Goal: Task Accomplishment & Management: Manage account settings

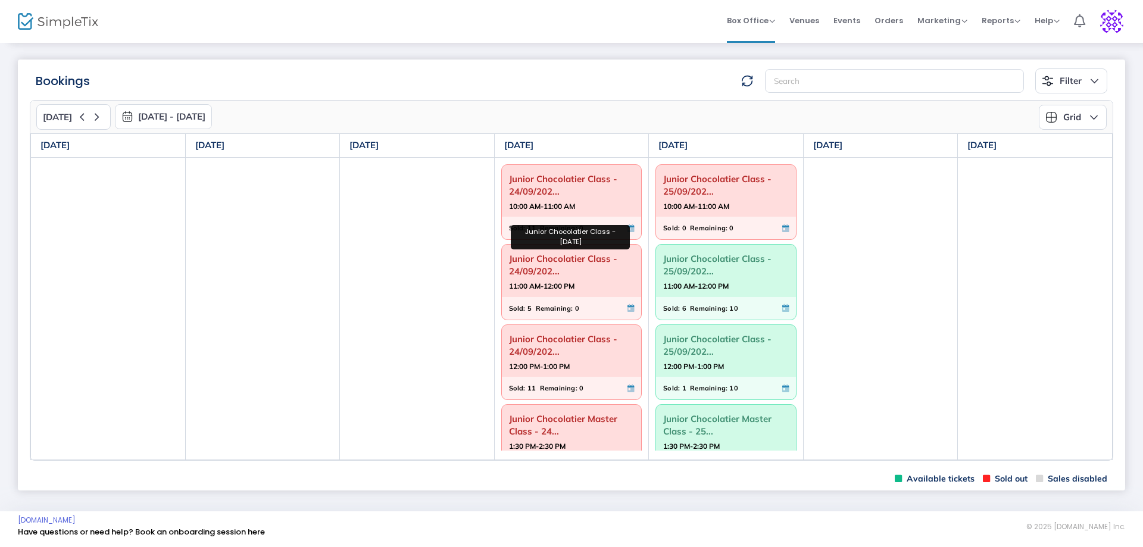
click at [538, 274] on span "Junior Chocolatier Class - 24/09/202..." at bounding box center [572, 264] width 126 height 31
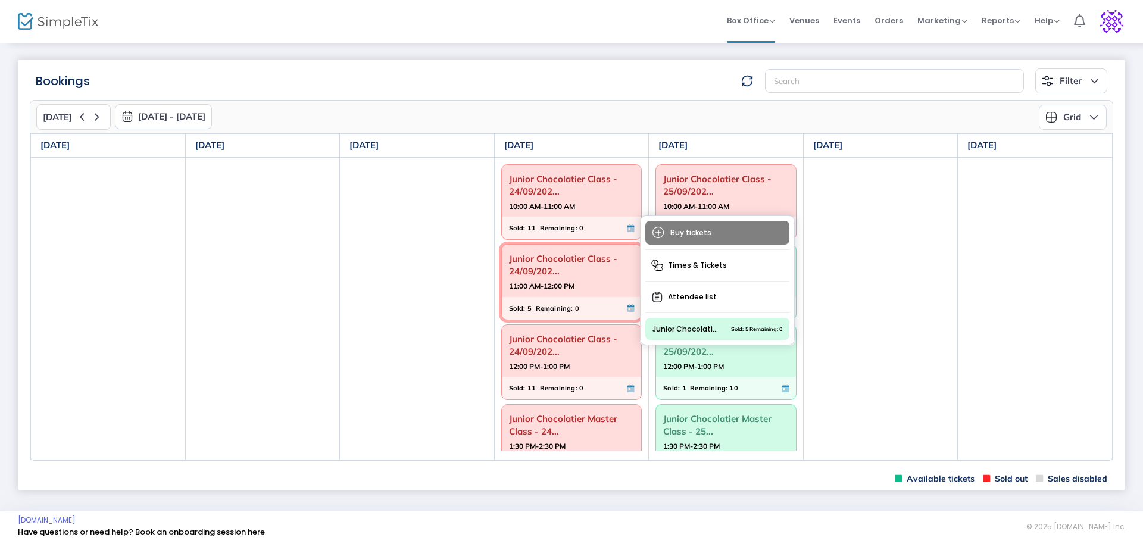
click at [698, 291] on span "Attendee list" at bounding box center [717, 296] width 144 height 21
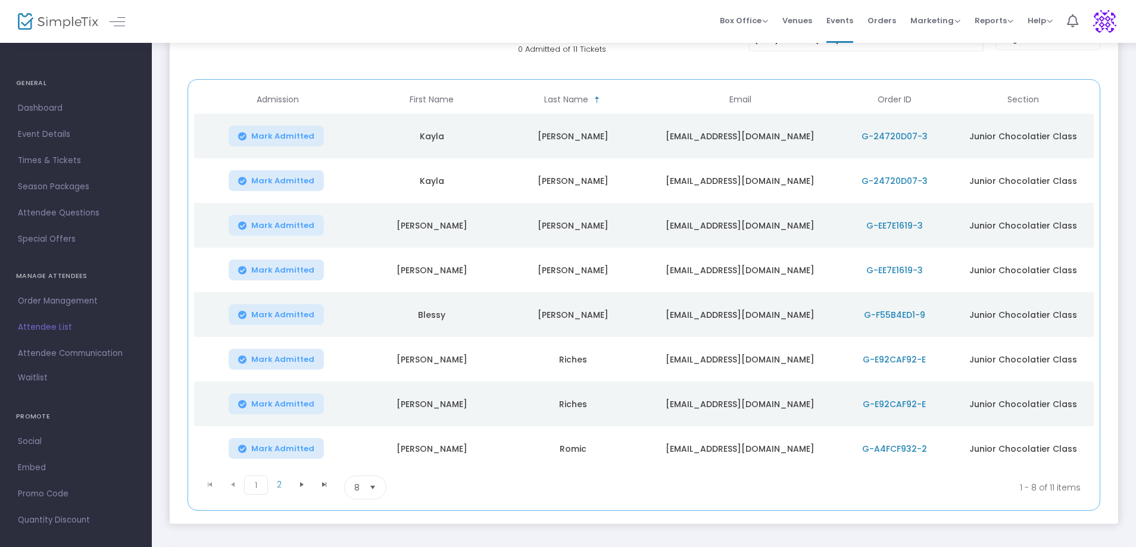
scroll to position [134, 0]
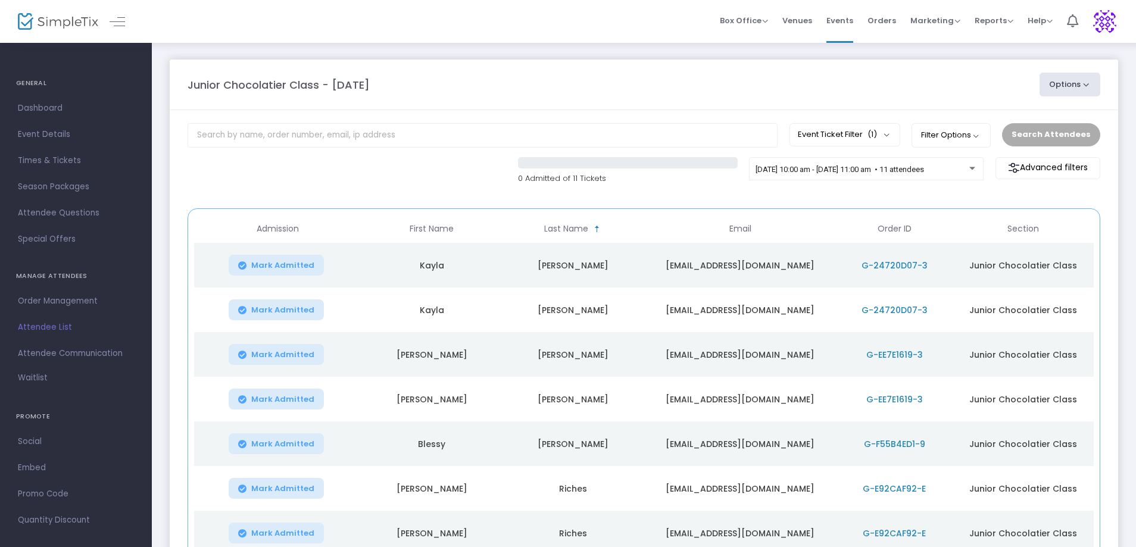
click at [1033, 130] on div "Search Attendees" at bounding box center [1051, 134] width 110 height 23
click at [879, 264] on span "G-24720D07-3" at bounding box center [895, 266] width 66 height 12
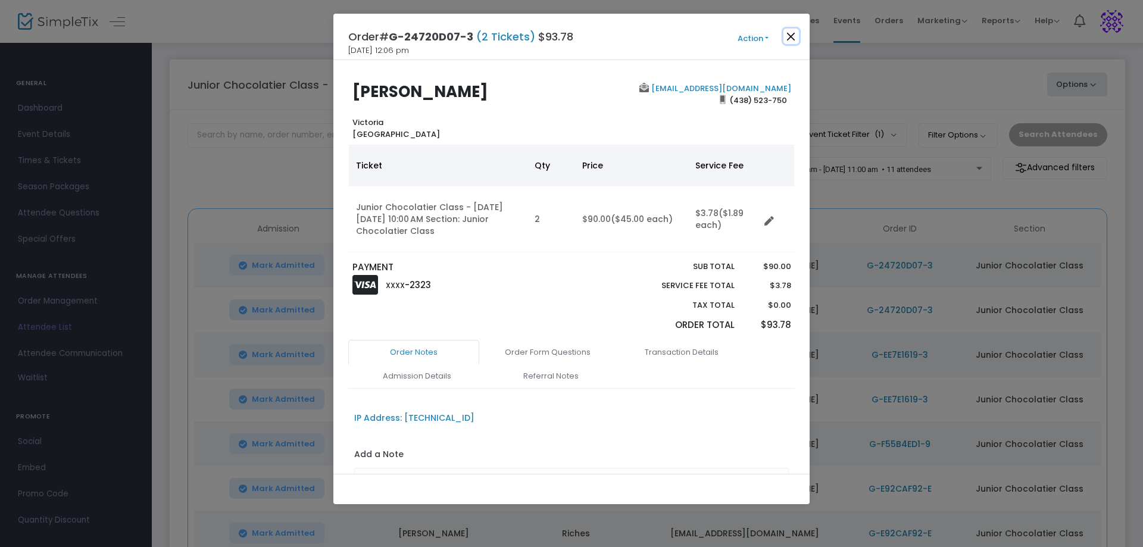
click at [797, 39] on button "Close" at bounding box center [791, 36] width 15 height 15
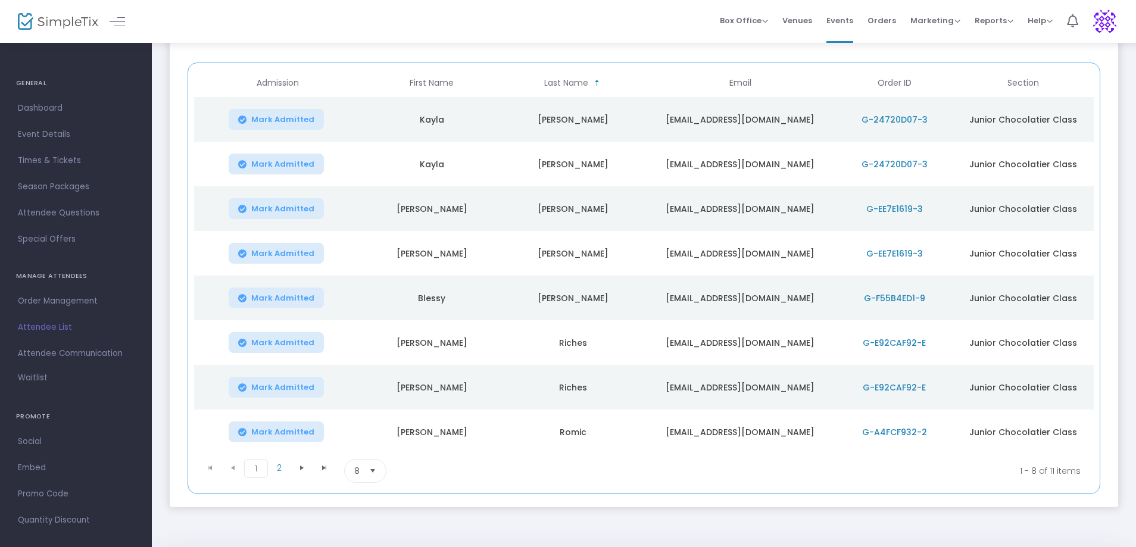
scroll to position [183, 0]
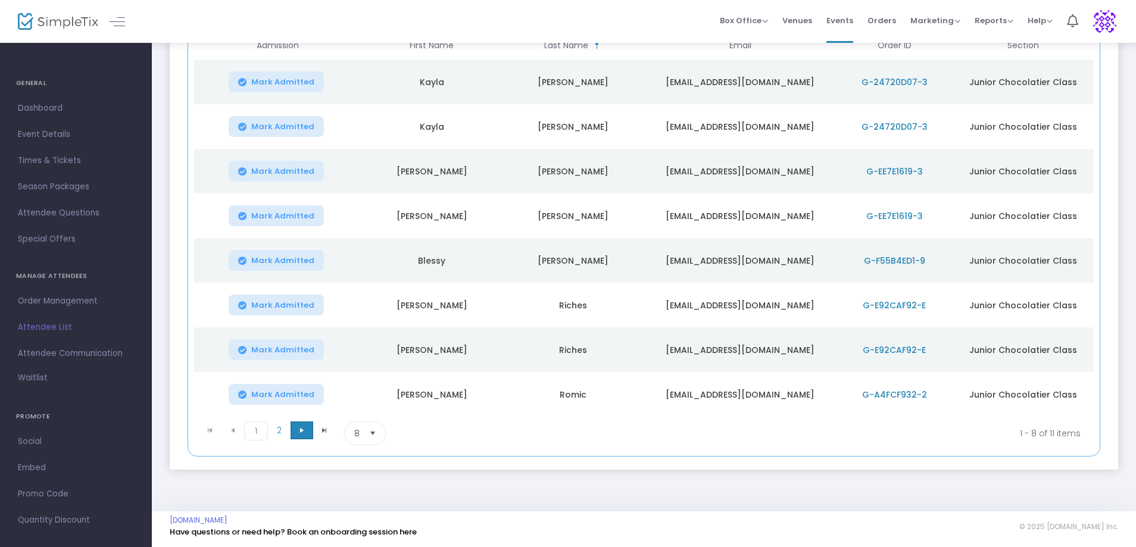
click at [299, 436] on span at bounding box center [302, 431] width 23 height 18
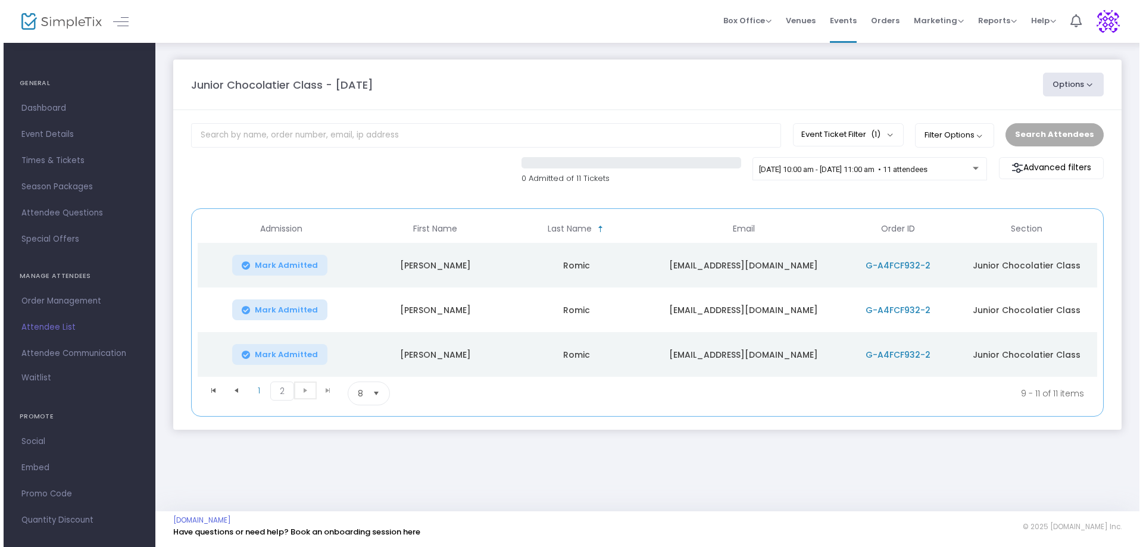
scroll to position [0, 0]
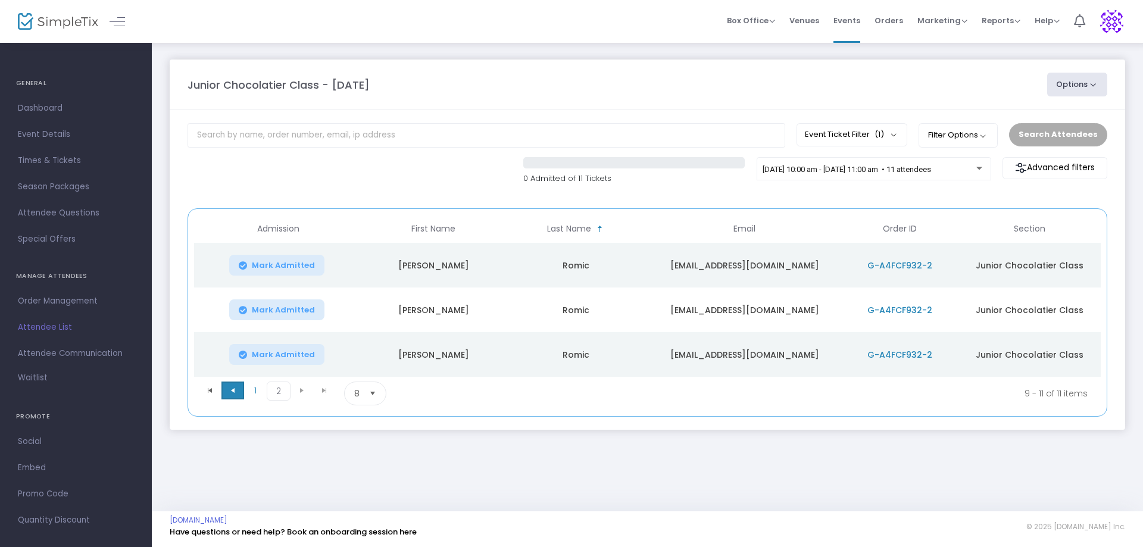
click at [230, 397] on span at bounding box center [232, 391] width 23 height 18
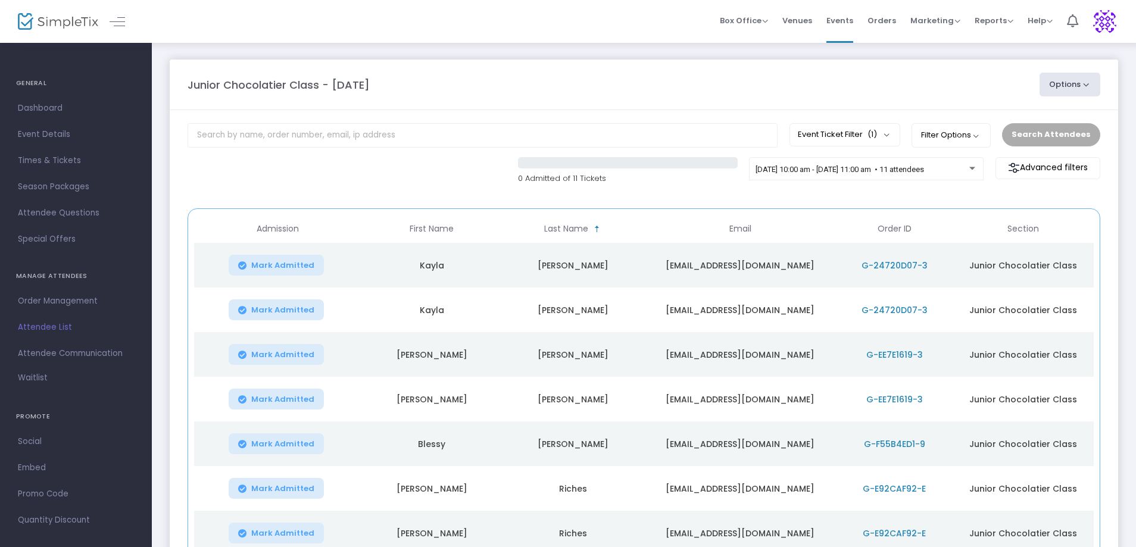
click at [879, 266] on span "G-24720D07-3" at bounding box center [895, 266] width 66 height 12
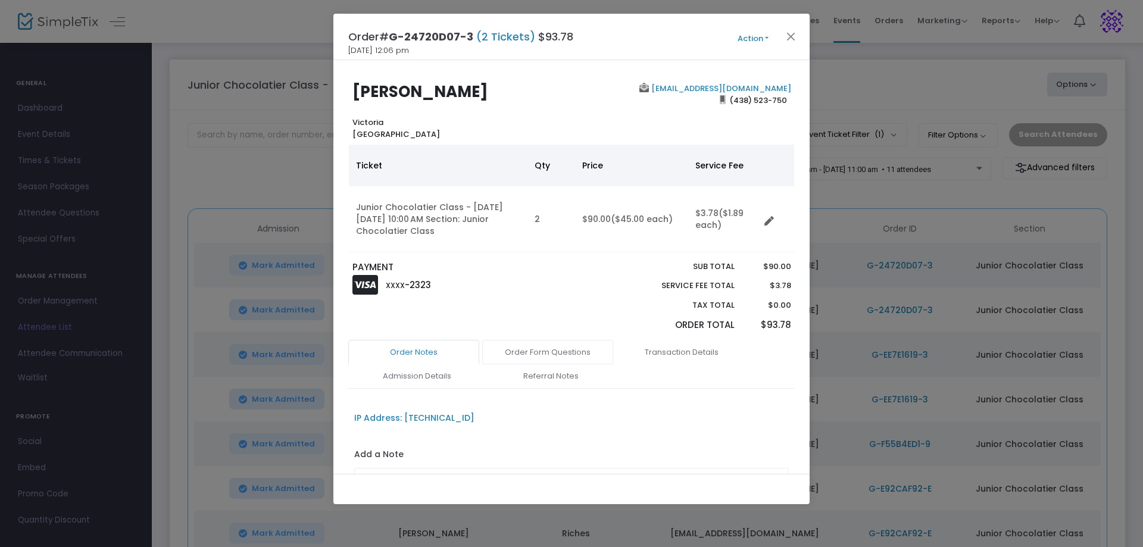
click at [538, 351] on link "Order Form Questions" at bounding box center [547, 352] width 131 height 25
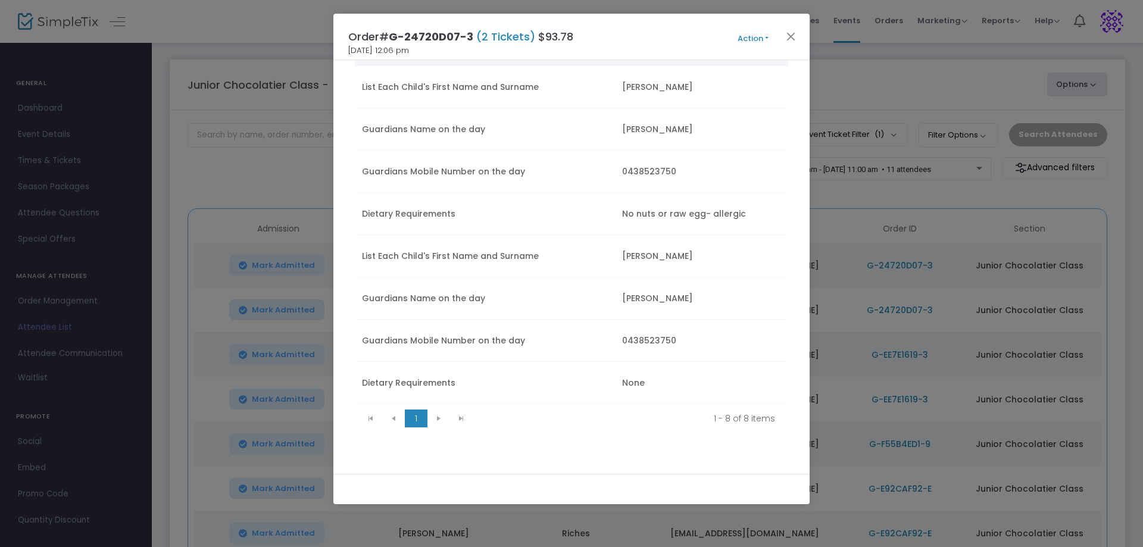
scroll to position [436, 0]
drag, startPoint x: 791, startPoint y: 38, endPoint x: 778, endPoint y: 54, distance: 20.7
click at [791, 38] on button "Close" at bounding box center [791, 36] width 15 height 15
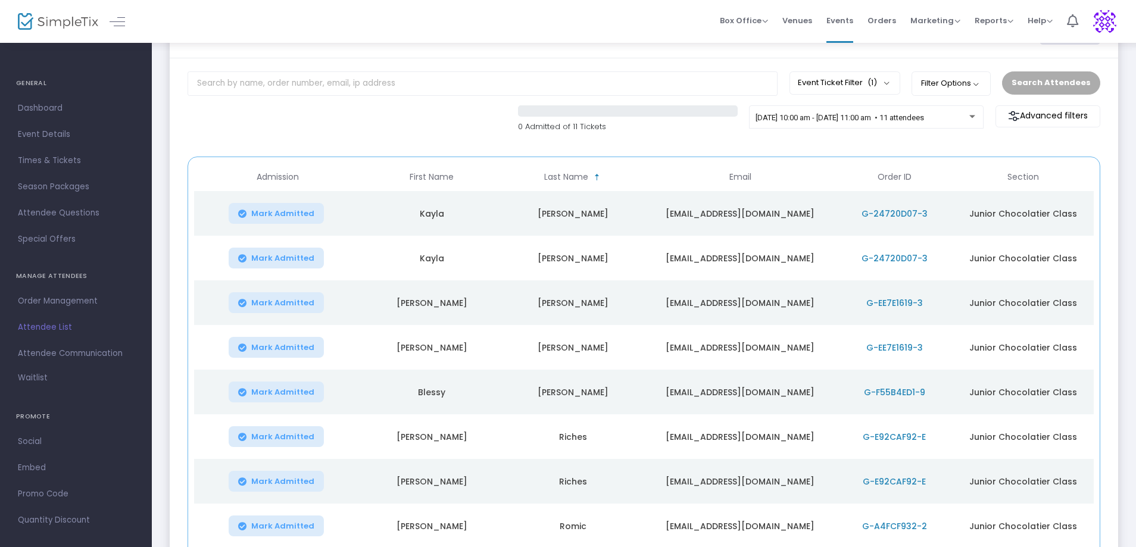
scroll to position [53, 0]
click at [420, 125] on div "0 Admitted of 11 Tickets 24/9/2025 @ 10:00 am - 24/9/2025 @ 11:00 am • 11 atten…" at bounding box center [644, 124] width 924 height 40
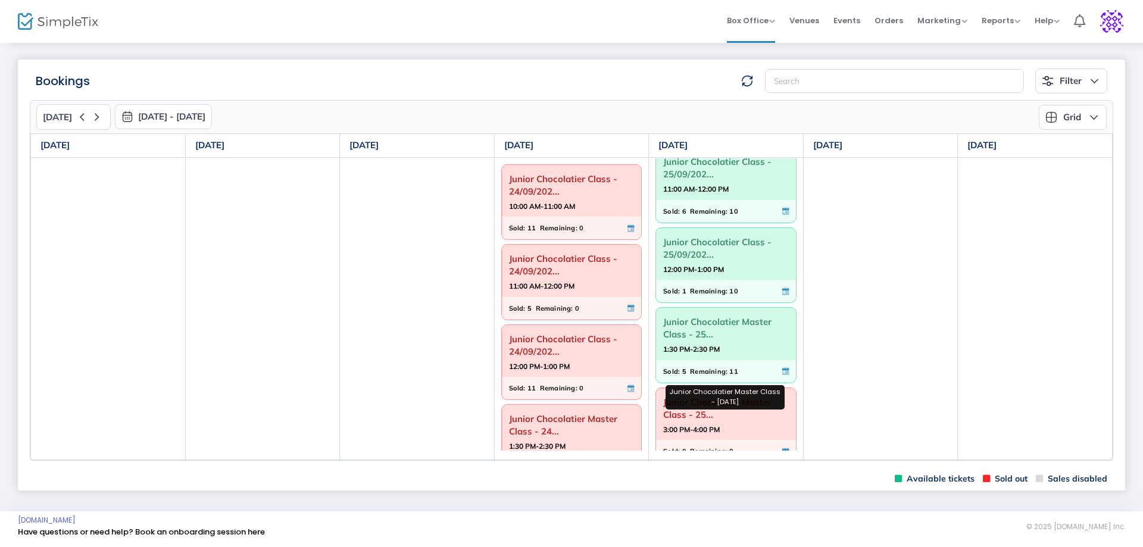
scroll to position [116, 0]
